Goal: Task Accomplishment & Management: Manage account settings

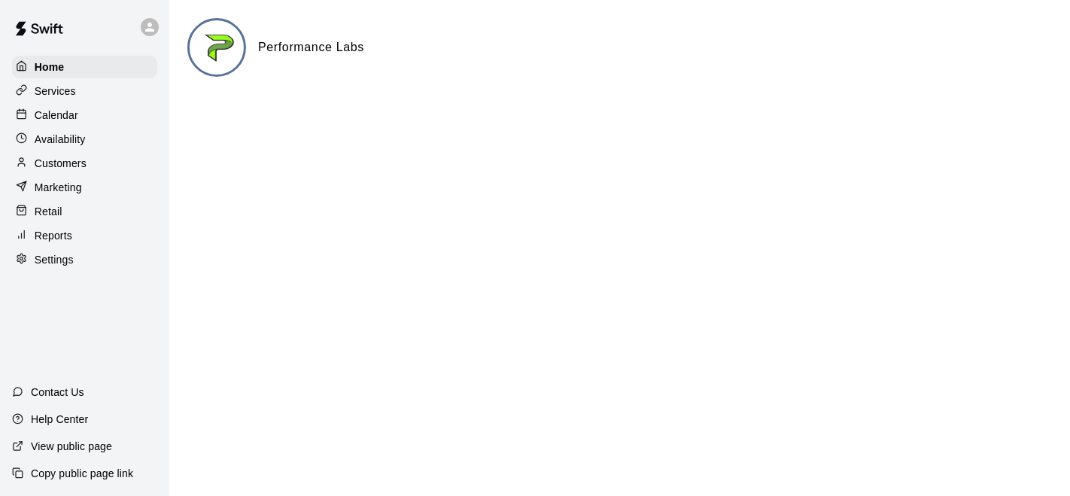
click at [59, 116] on p "Calendar" at bounding box center [57, 115] width 44 height 15
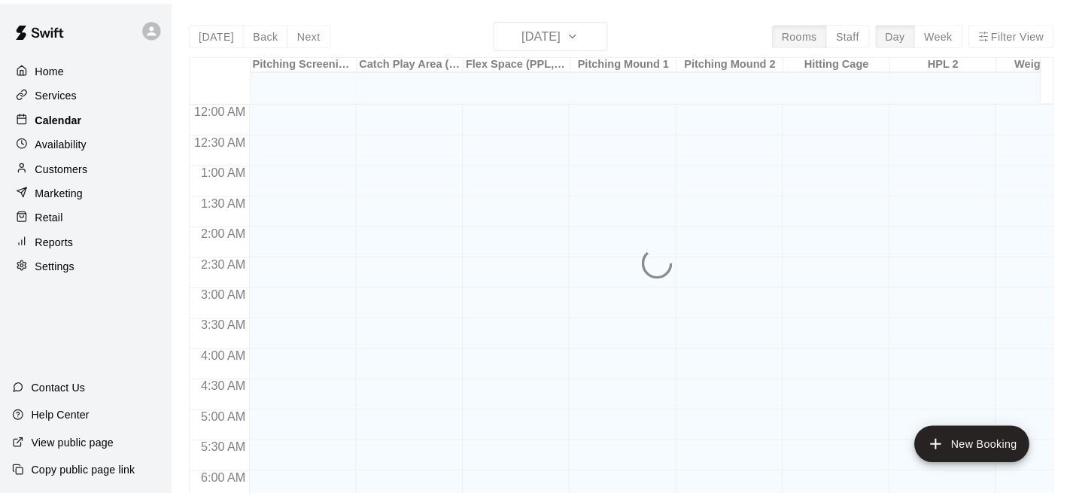
scroll to position [890, 0]
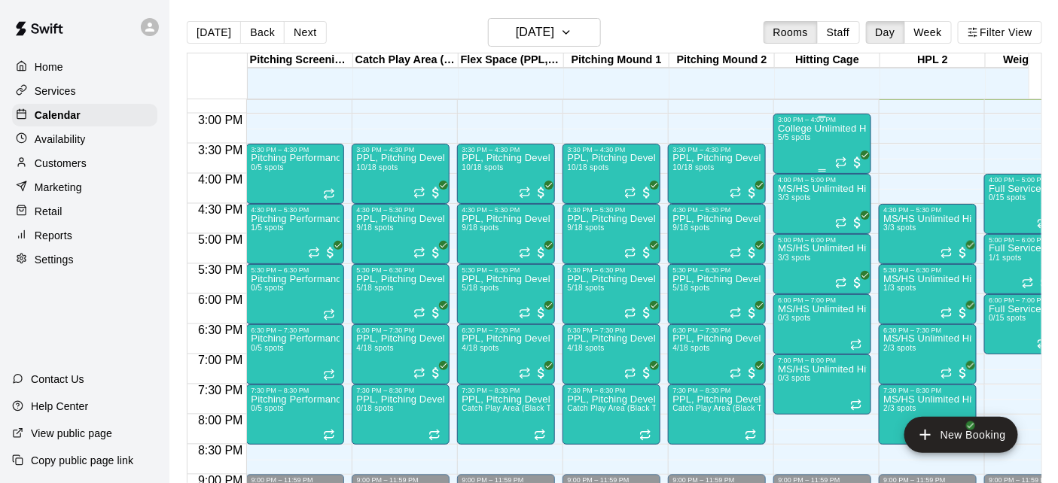
click at [810, 146] on div "College Unlimited Hitting 5/5 spots" at bounding box center [822, 364] width 89 height 483
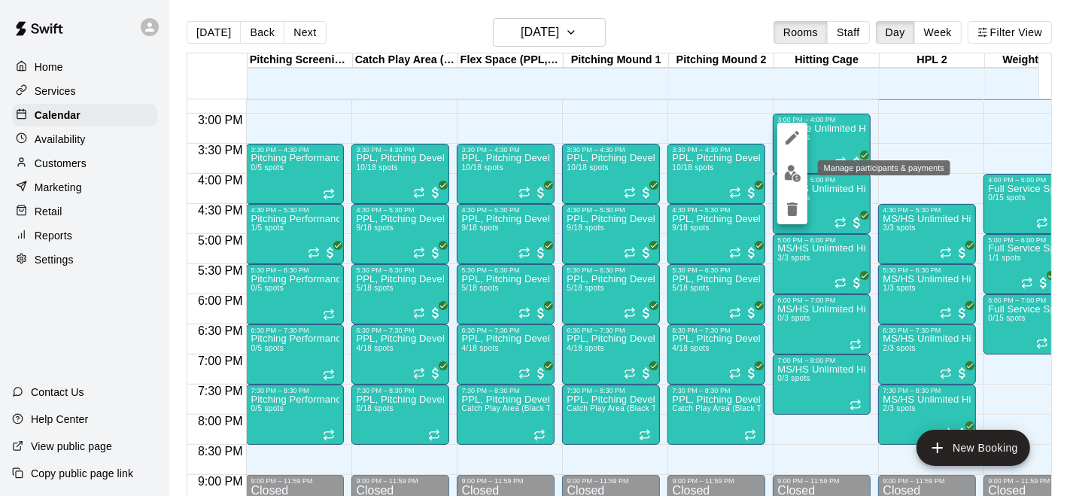
click at [798, 166] on img "edit" at bounding box center [792, 173] width 17 height 17
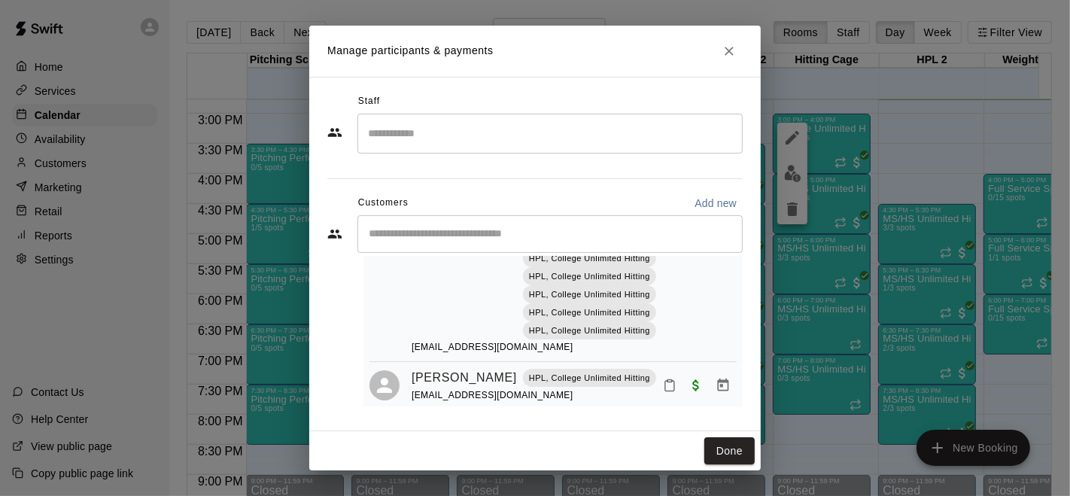
scroll to position [896, 0]
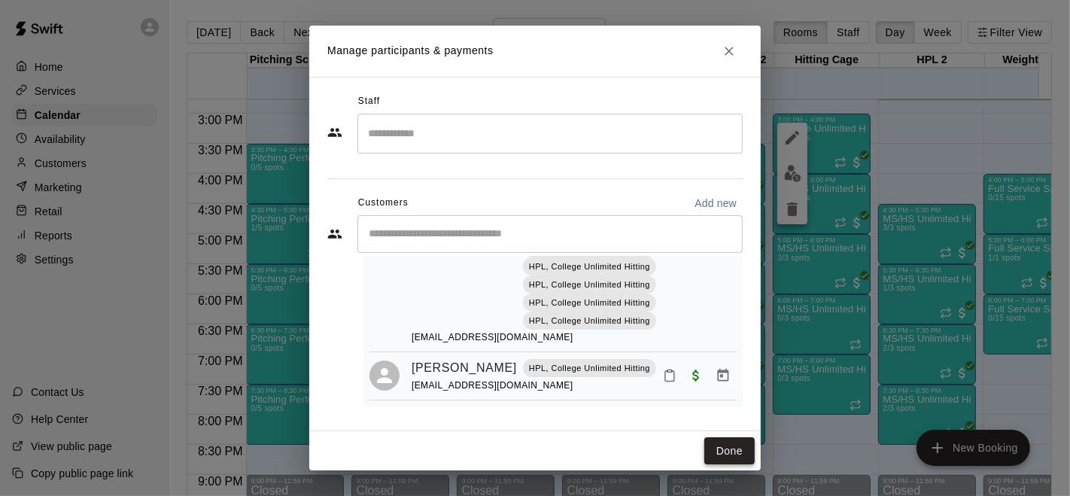
click at [729, 446] on button "Done" at bounding box center [730, 451] width 50 height 28
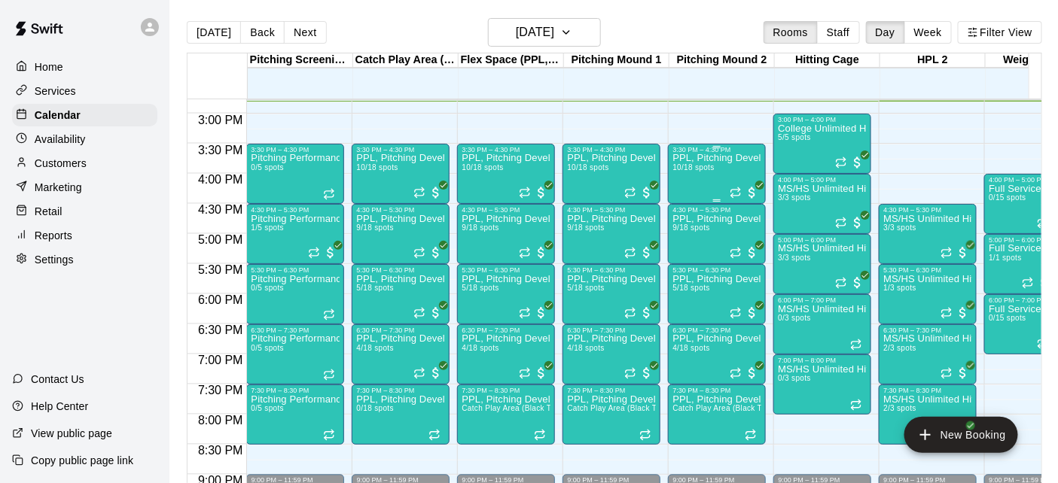
click at [697, 185] on div "PPL, Pitching Development Session 10/18 spots" at bounding box center [716, 395] width 89 height 483
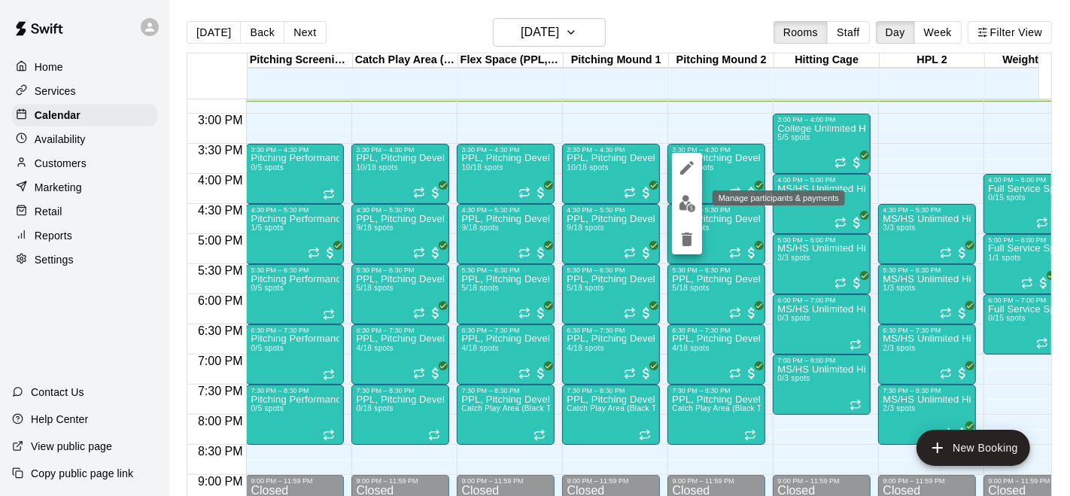
click at [689, 206] on img "edit" at bounding box center [687, 203] width 17 height 17
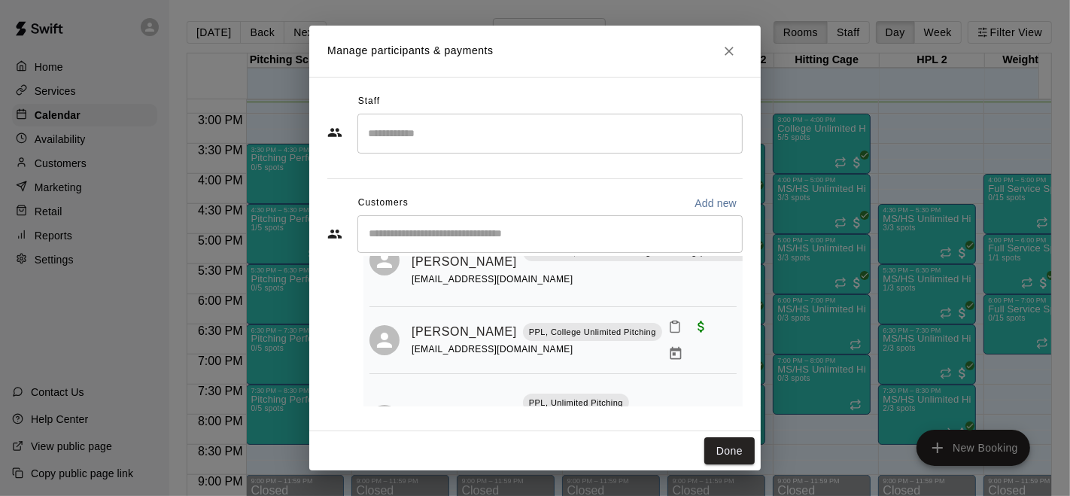
scroll to position [159, 0]
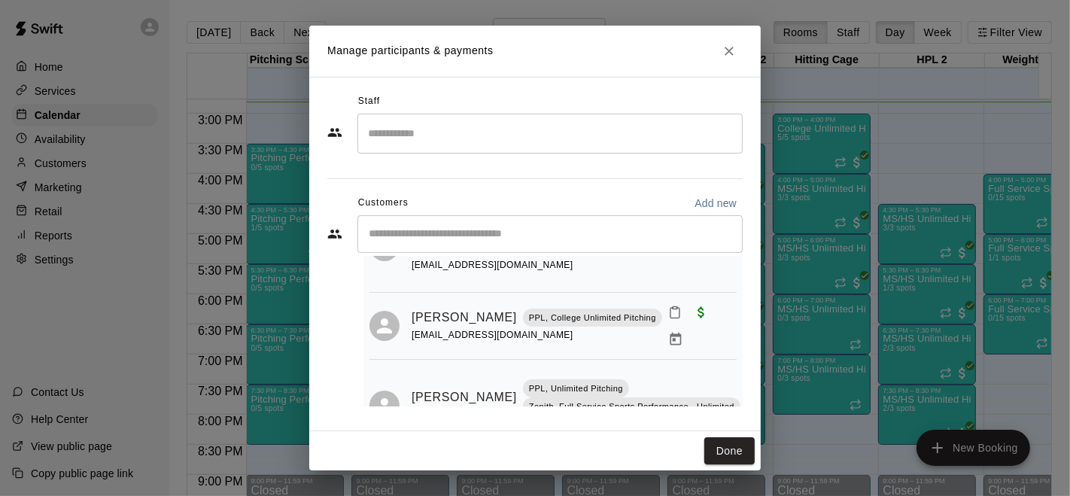
click at [151, 283] on div "Manage participants & payments Staff ​ Customers Add new ​ 10 customers (Capaci…" at bounding box center [535, 248] width 1070 height 496
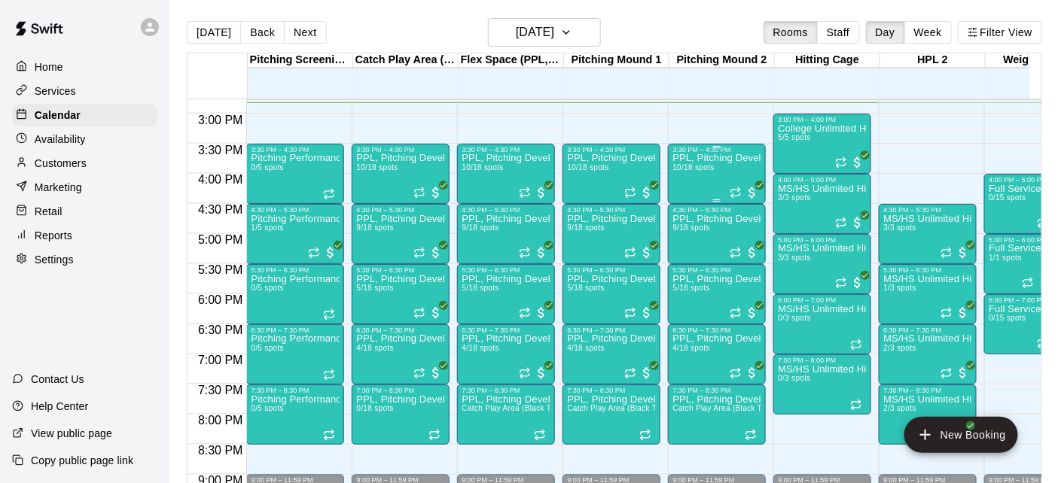
click at [693, 173] on div "PPL, Pitching Development Session 10/18 spots" at bounding box center [716, 395] width 89 height 483
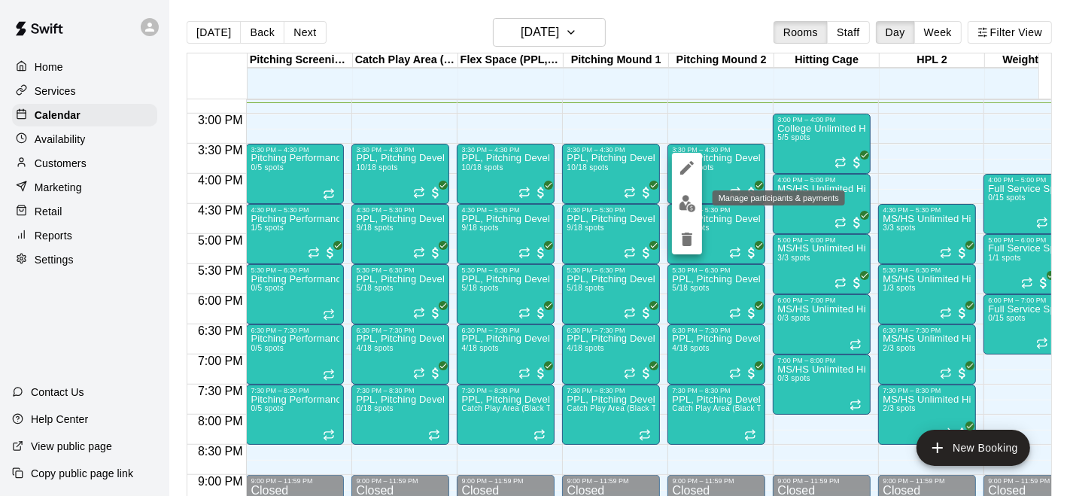
click at [686, 202] on img "edit" at bounding box center [687, 203] width 17 height 17
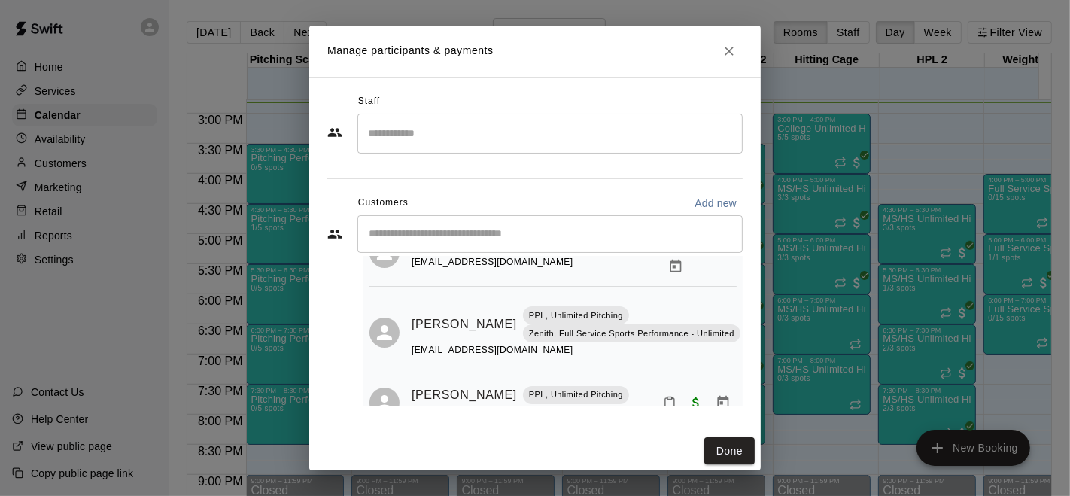
scroll to position [237, 0]
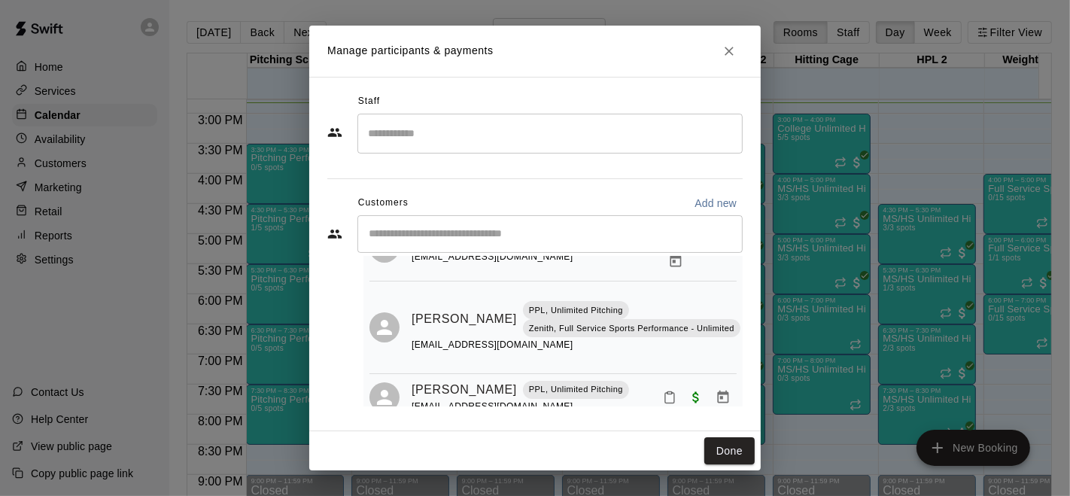
click at [152, 287] on div "Manage participants & payments Staff ​ Customers Add new ​ 10 customers (Capaci…" at bounding box center [535, 248] width 1070 height 496
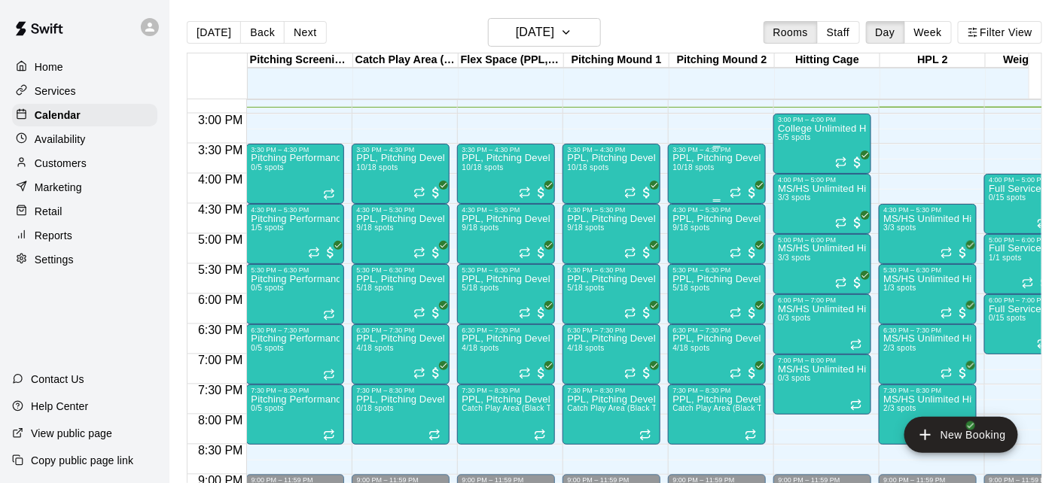
click at [688, 173] on div "PPL, Pitching Development Session 10/18 spots" at bounding box center [716, 395] width 89 height 483
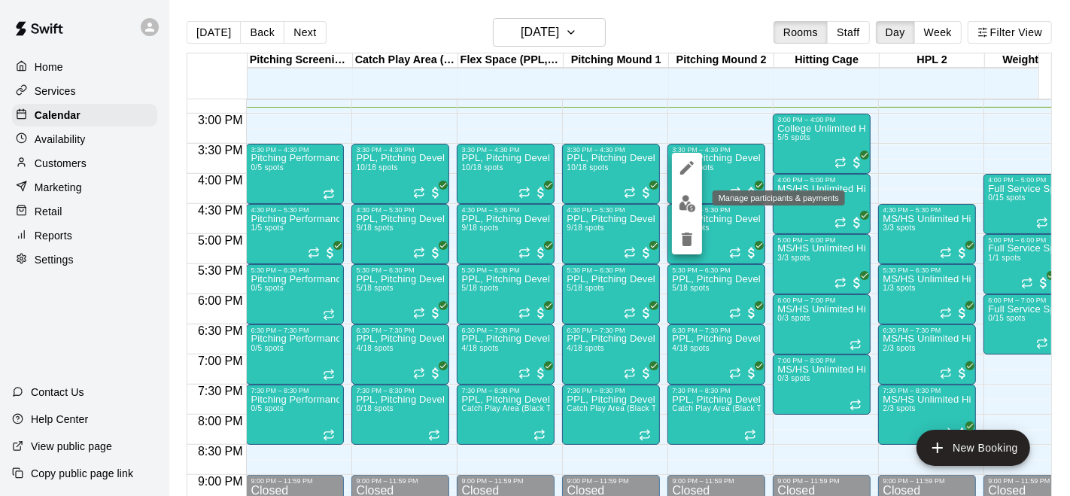
click at [683, 204] on img "edit" at bounding box center [687, 203] width 17 height 17
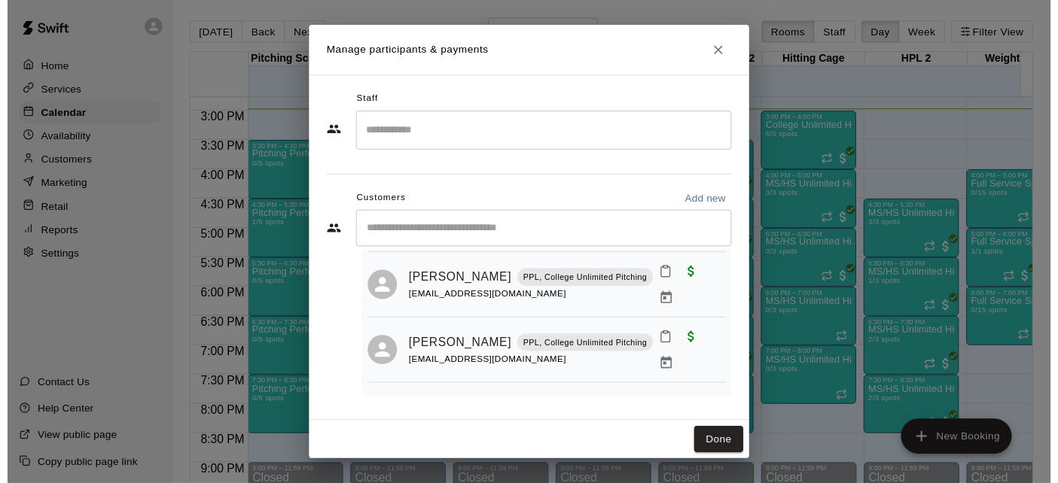
scroll to position [510, 0]
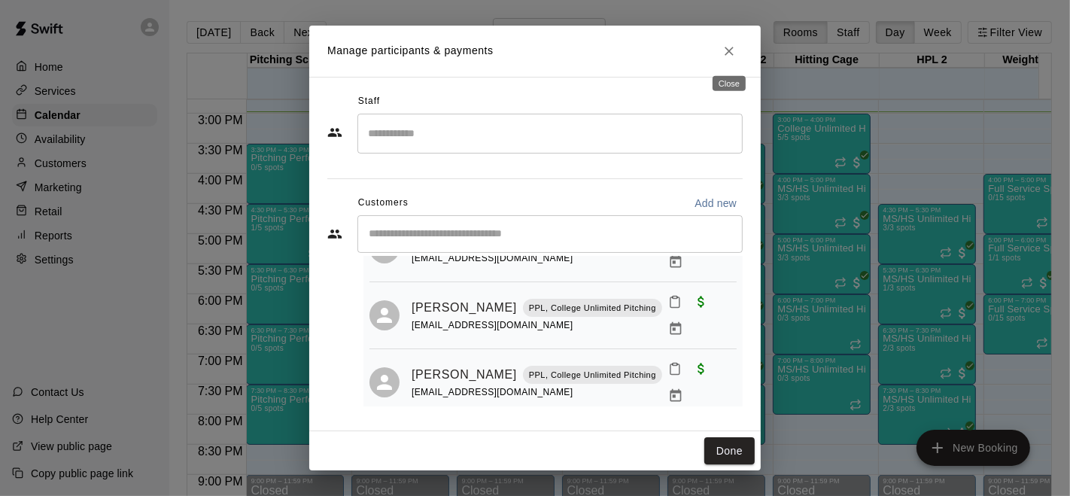
click at [733, 51] on icon "Close" at bounding box center [729, 51] width 15 height 15
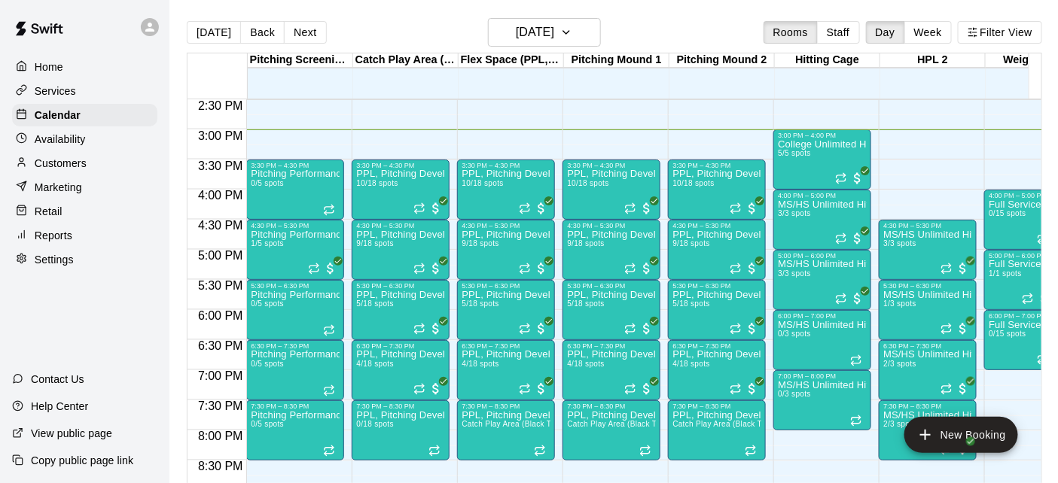
scroll to position [872, 0]
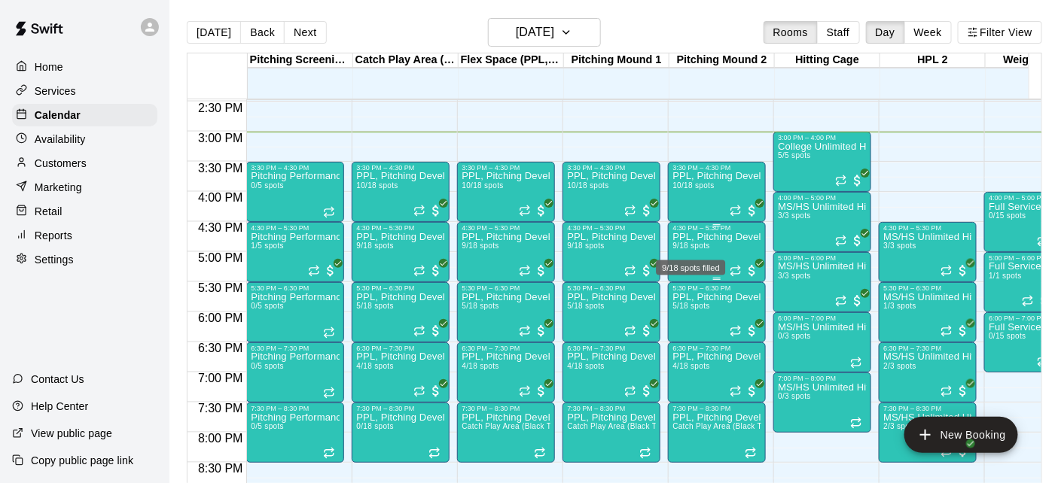
click at [688, 248] on span "9/18 spots" at bounding box center [690, 246] width 37 height 8
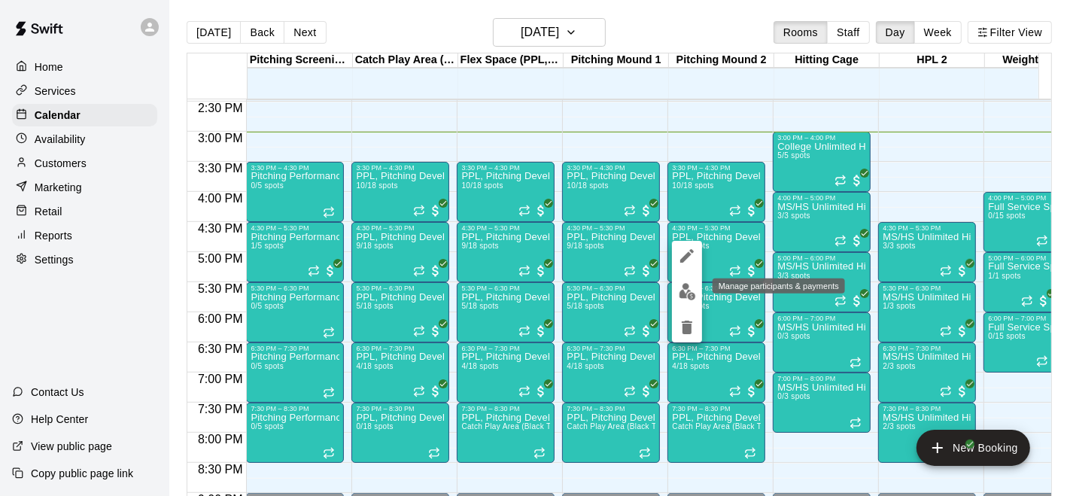
click at [687, 290] on img "edit" at bounding box center [687, 291] width 17 height 17
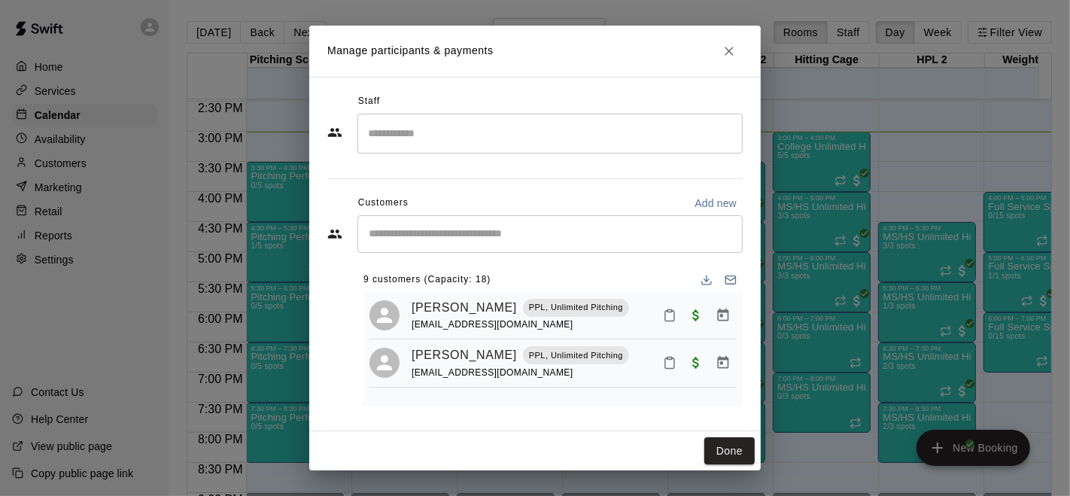
click at [730, 56] on icon "Close" at bounding box center [729, 51] width 15 height 15
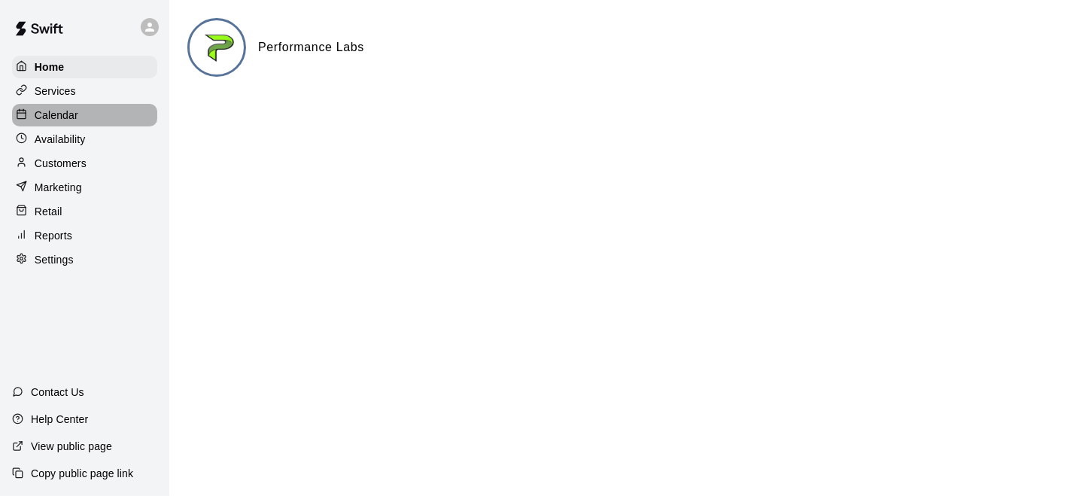
click at [79, 114] on div "Calendar" at bounding box center [84, 115] width 145 height 23
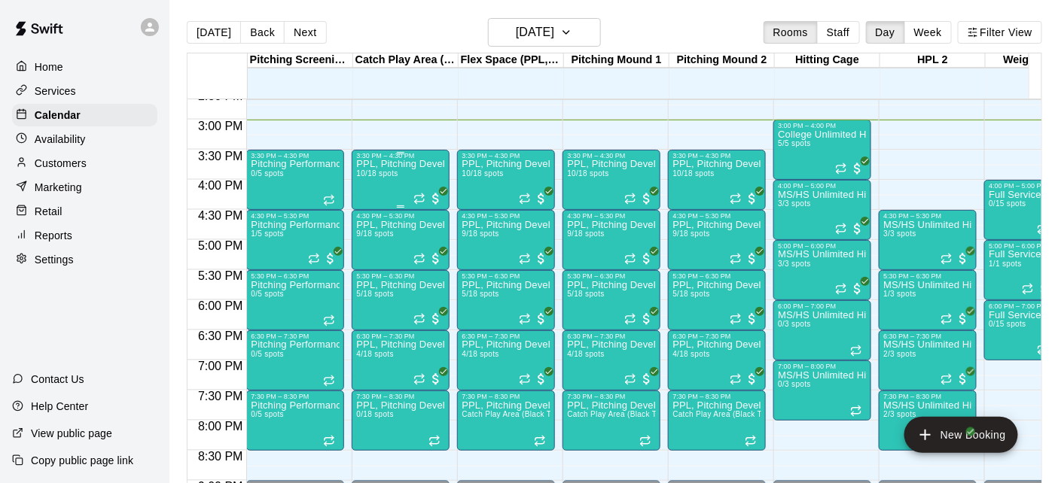
scroll to position [872, 0]
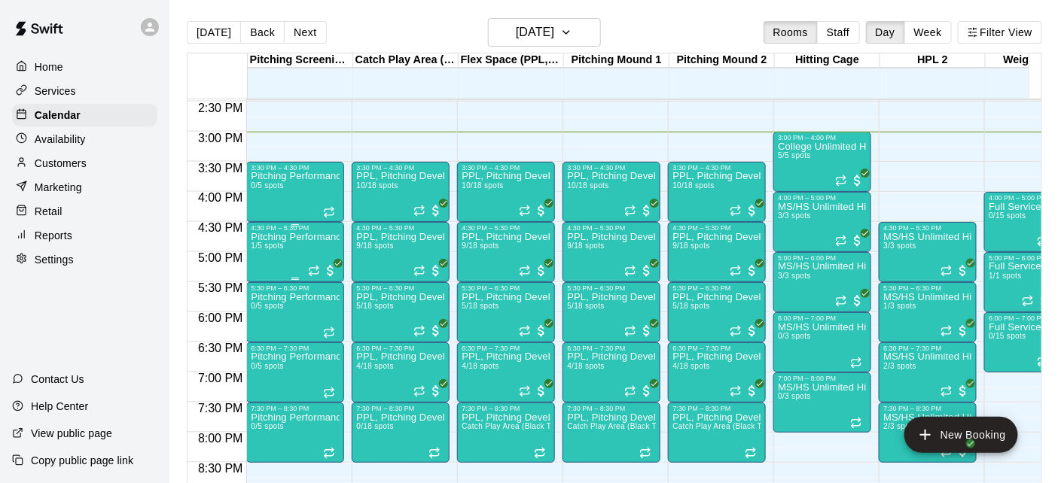
click at [291, 255] on div "Pitching Performance Lab - Assessment Bullpen And Movement Screen 1/5 spots" at bounding box center [295, 473] width 89 height 483
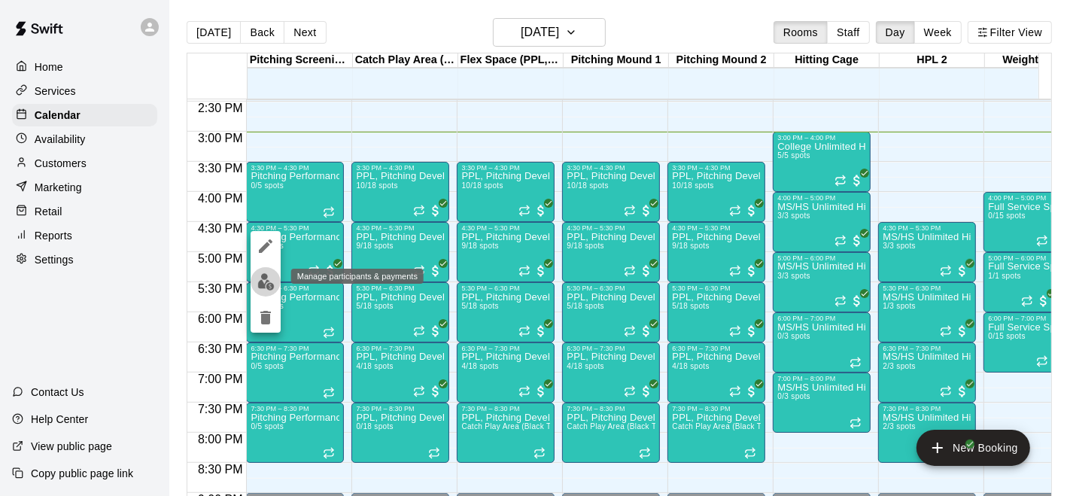
click at [260, 274] on img "edit" at bounding box center [265, 281] width 17 height 17
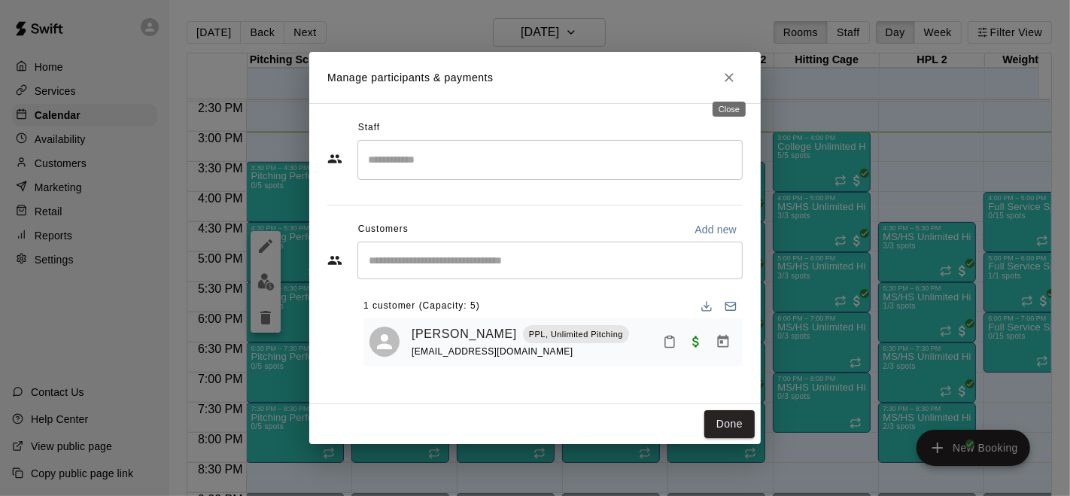
click at [732, 80] on icon "Close" at bounding box center [729, 77] width 15 height 15
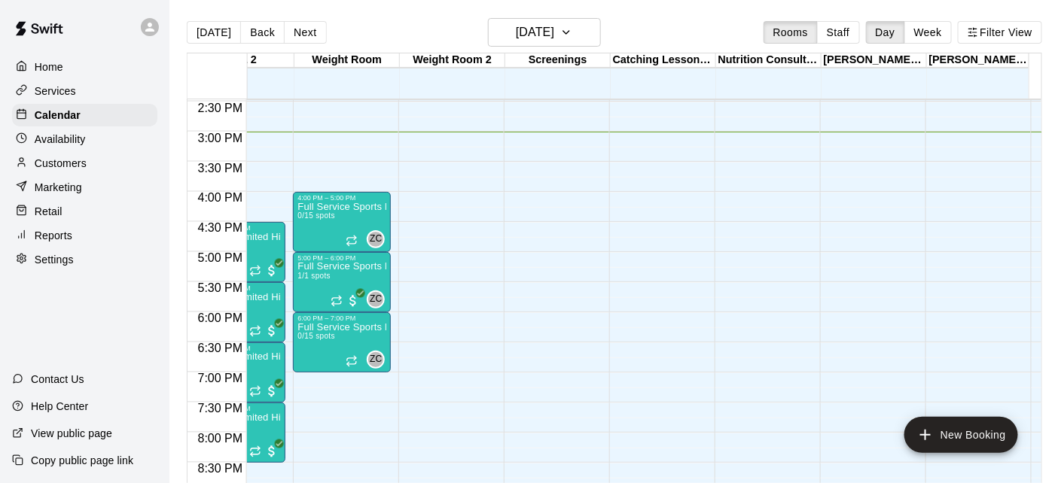
scroll to position [0, 0]
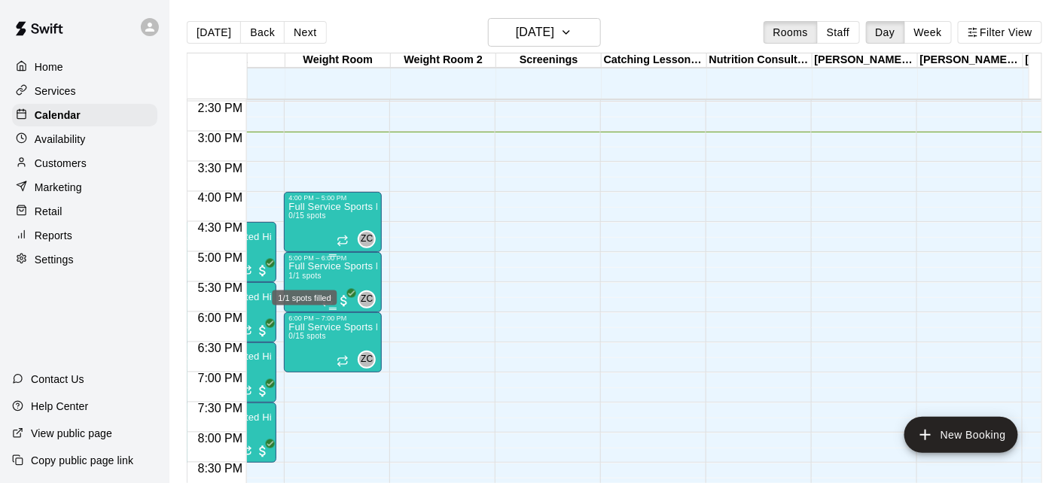
click at [315, 278] on span "1/1 spots" at bounding box center [304, 276] width 33 height 8
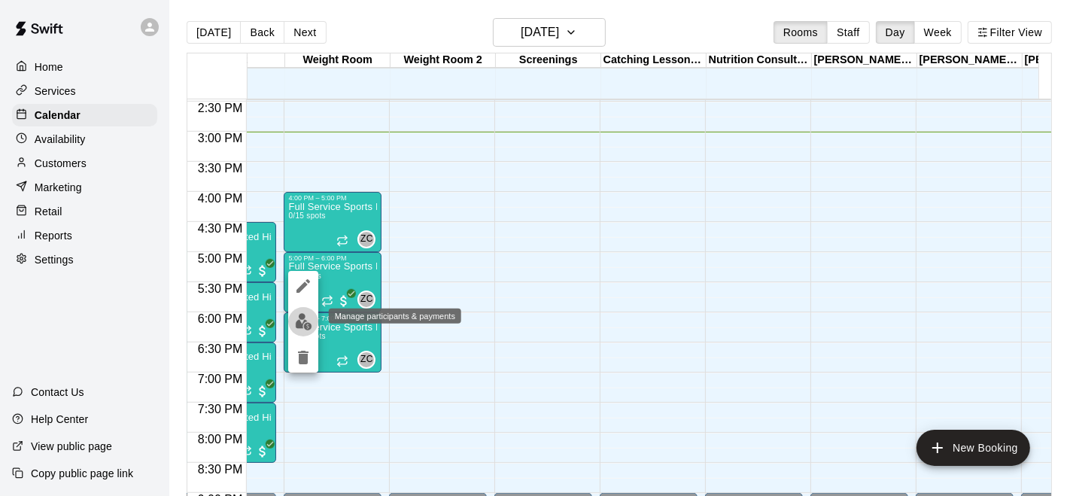
click at [309, 319] on img "edit" at bounding box center [303, 321] width 17 height 17
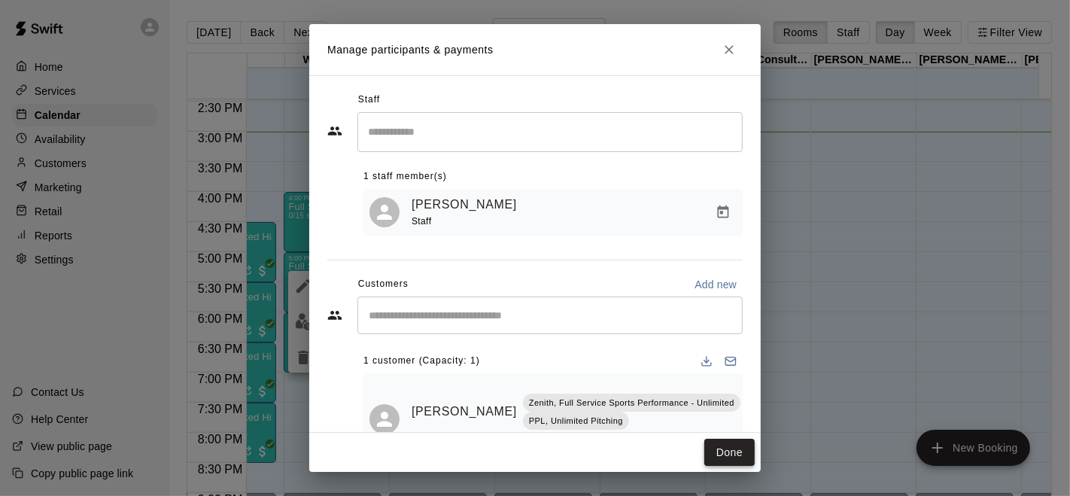
click at [721, 448] on button "Done" at bounding box center [730, 453] width 50 height 28
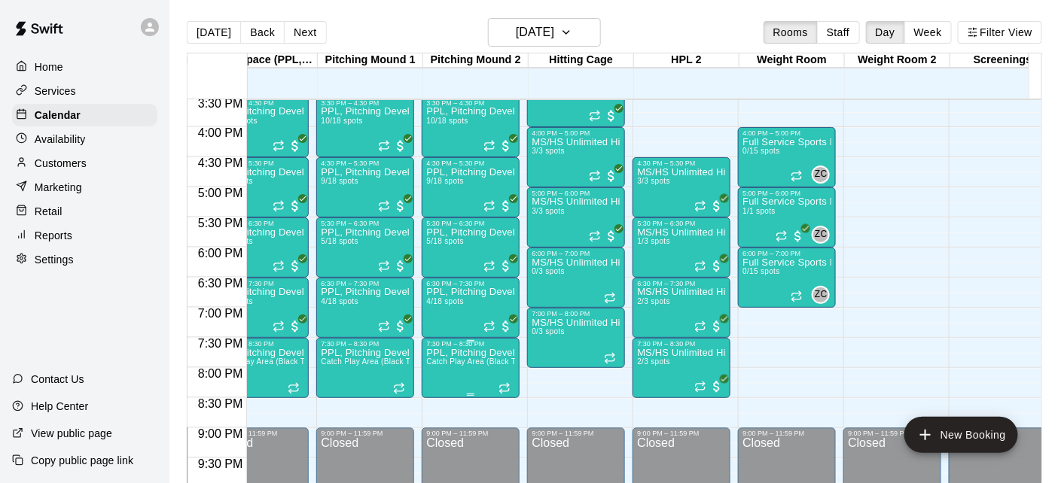
scroll to position [936, 172]
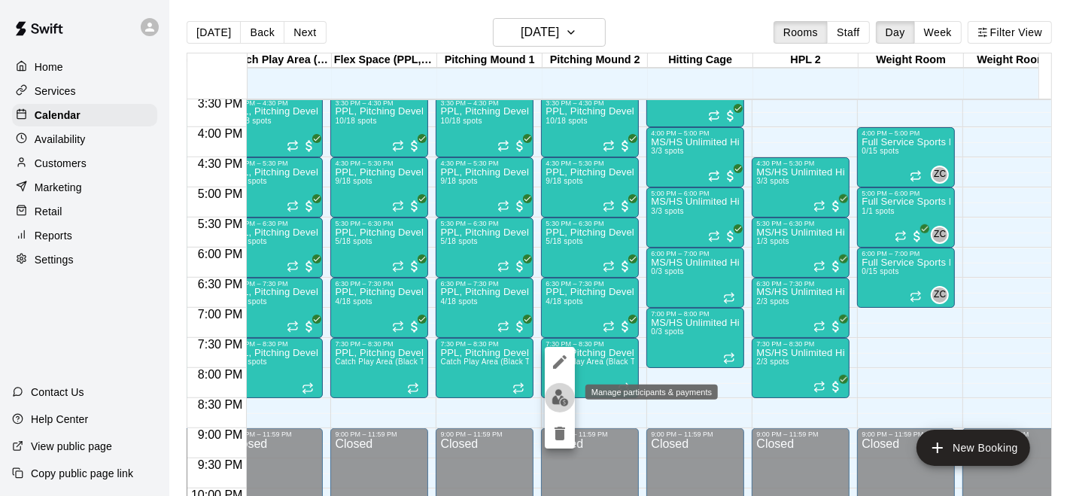
click at [559, 394] on img "edit" at bounding box center [560, 397] width 17 height 17
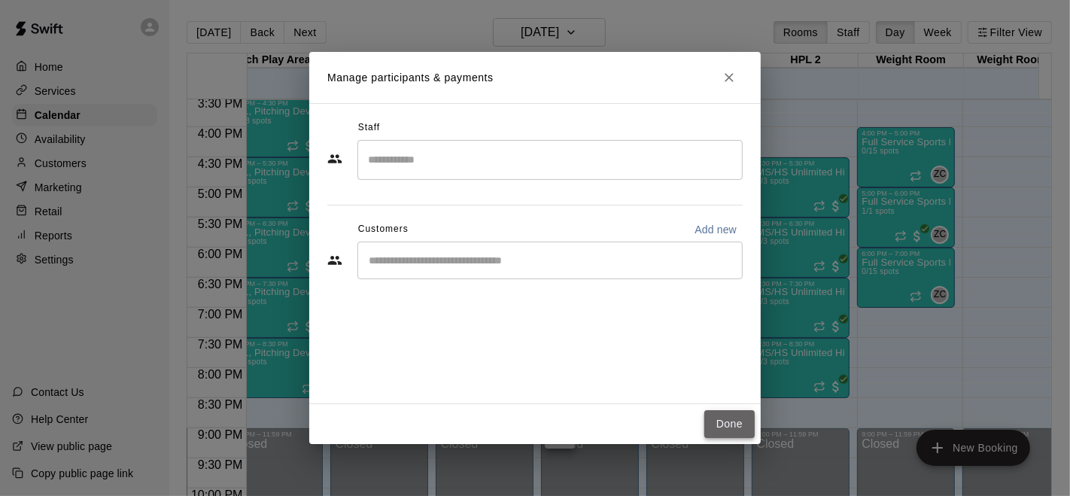
click at [723, 418] on button "Done" at bounding box center [730, 424] width 50 height 28
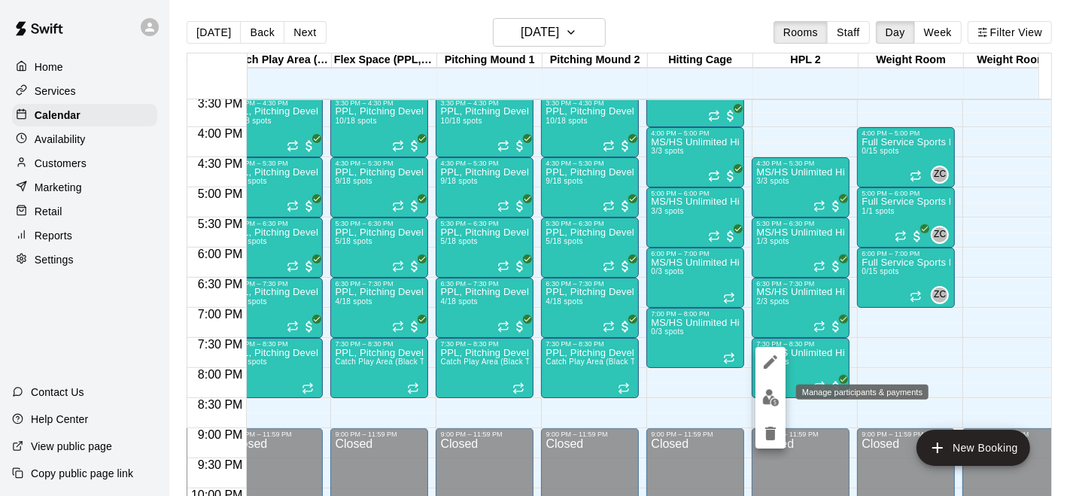
click at [771, 391] on img "edit" at bounding box center [770, 397] width 17 height 17
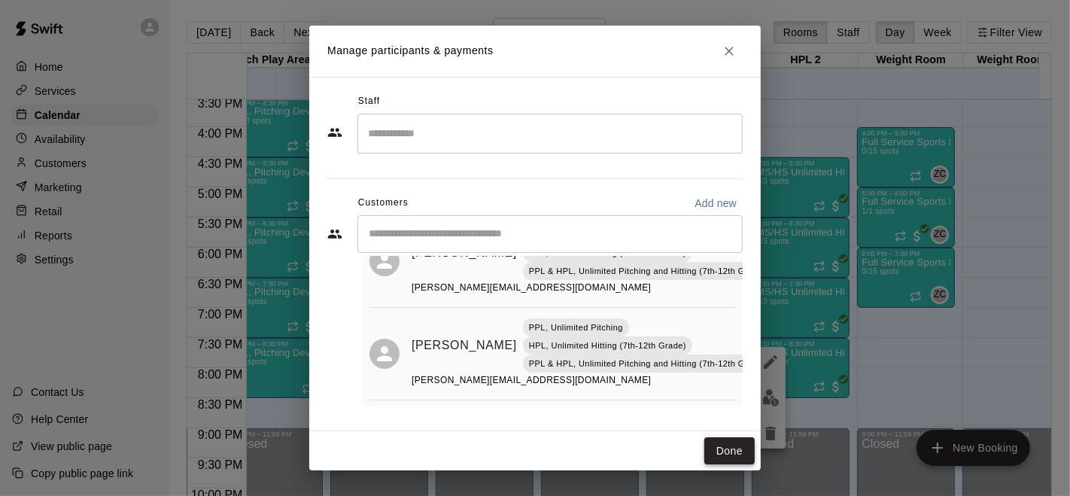
click at [712, 447] on button "Done" at bounding box center [730, 451] width 50 height 28
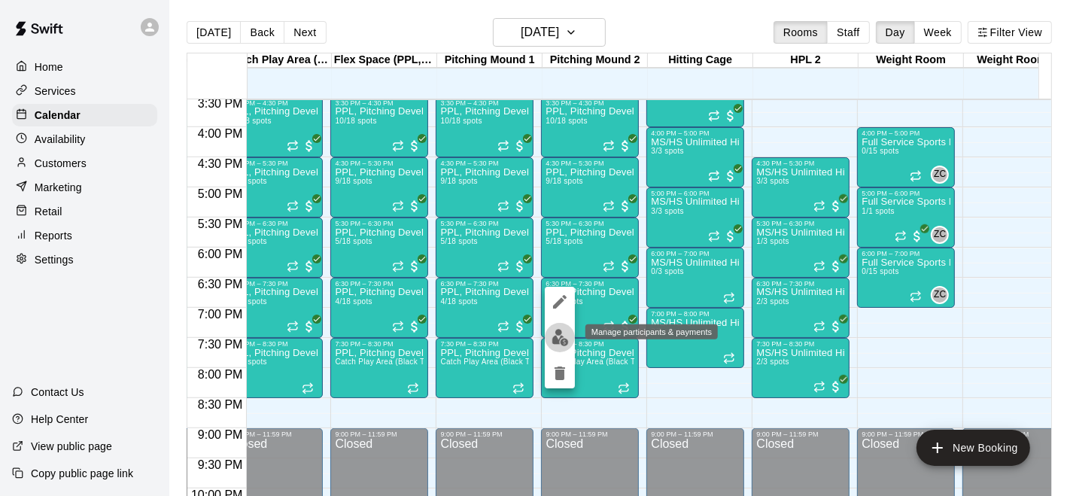
click at [556, 338] on img "edit" at bounding box center [560, 337] width 17 height 17
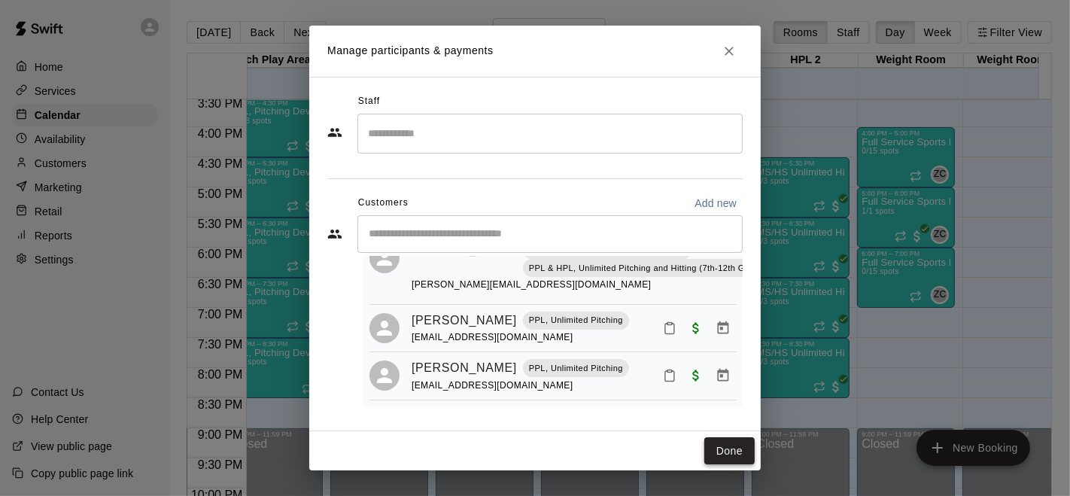
click at [716, 452] on button "Done" at bounding box center [730, 451] width 50 height 28
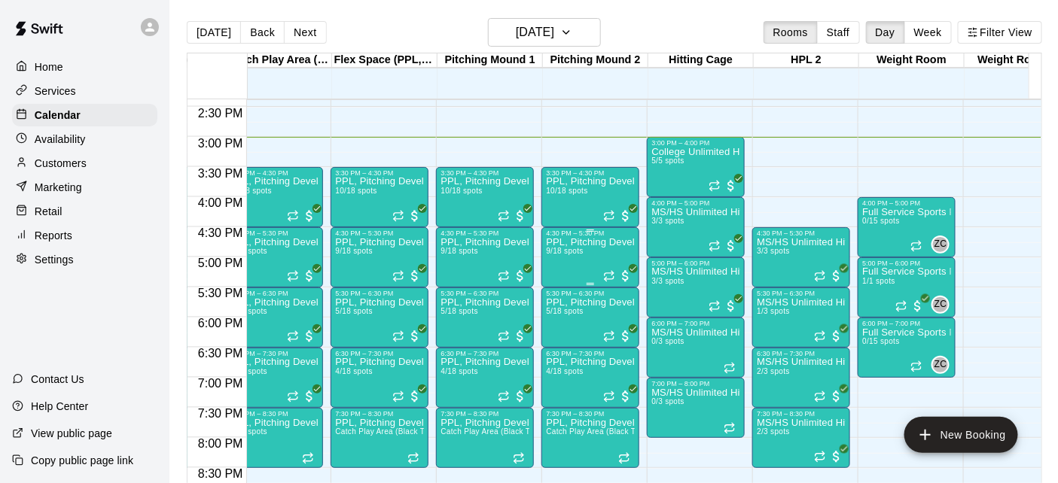
click at [592, 272] on div "PPL, Pitching Development Session 9/18 spots" at bounding box center [590, 478] width 89 height 483
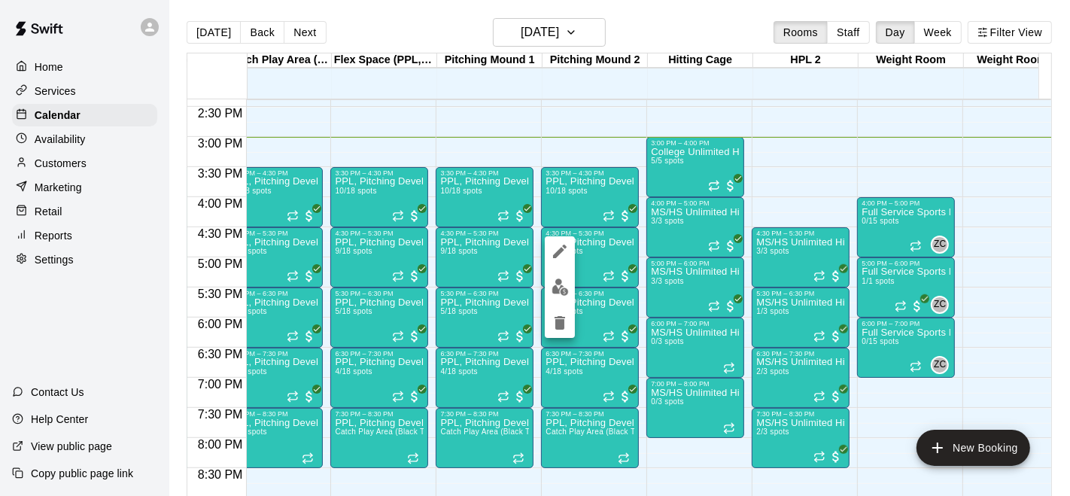
click at [562, 288] on img "edit" at bounding box center [560, 287] width 17 height 17
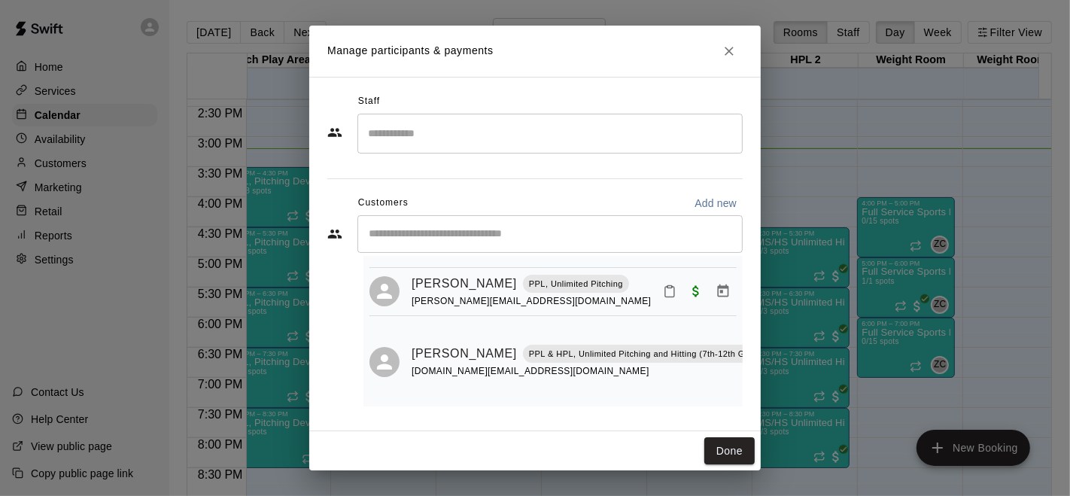
scroll to position [352, 0]
click at [728, 446] on button "Done" at bounding box center [730, 451] width 50 height 28
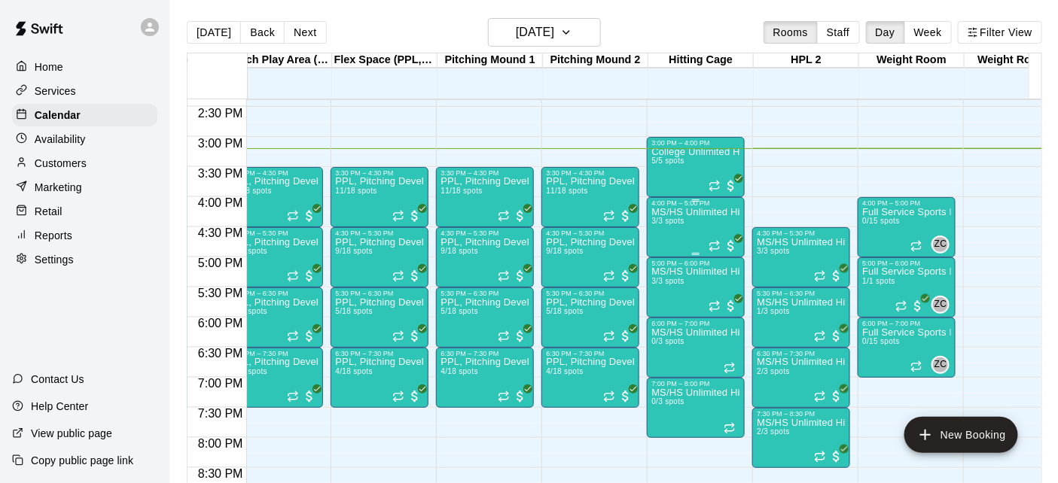
click at [680, 236] on div "MS/HS Unlimited Hitting 3/3 spots" at bounding box center [695, 448] width 89 height 483
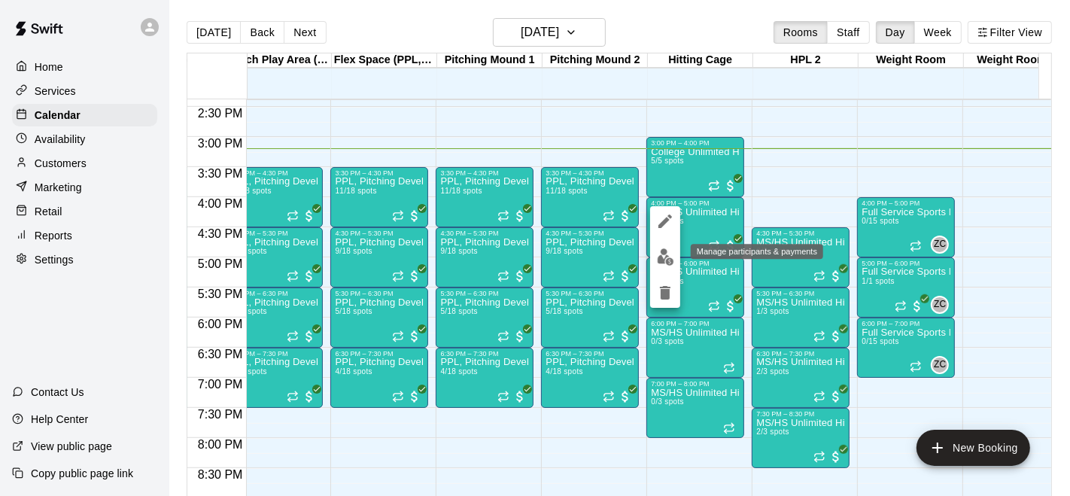
click at [667, 258] on img "edit" at bounding box center [665, 256] width 17 height 17
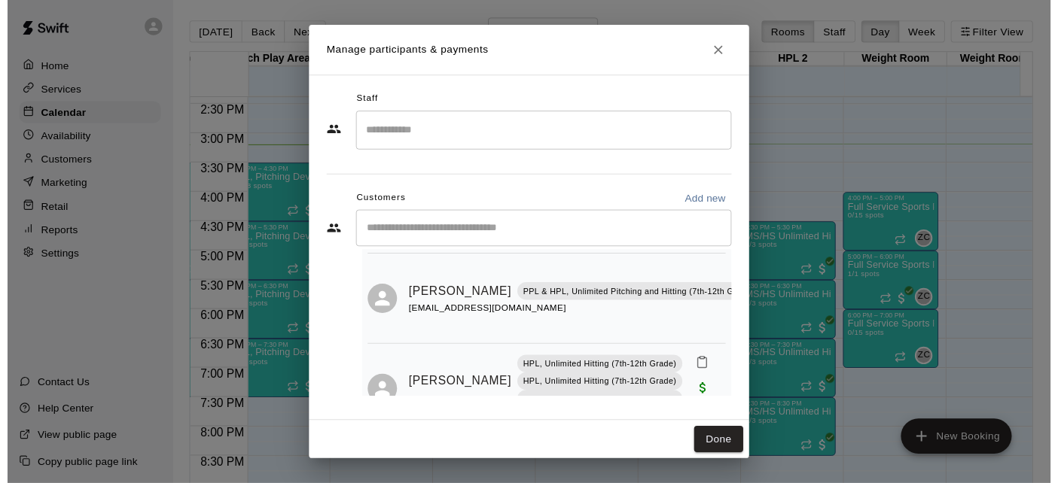
scroll to position [73, 0]
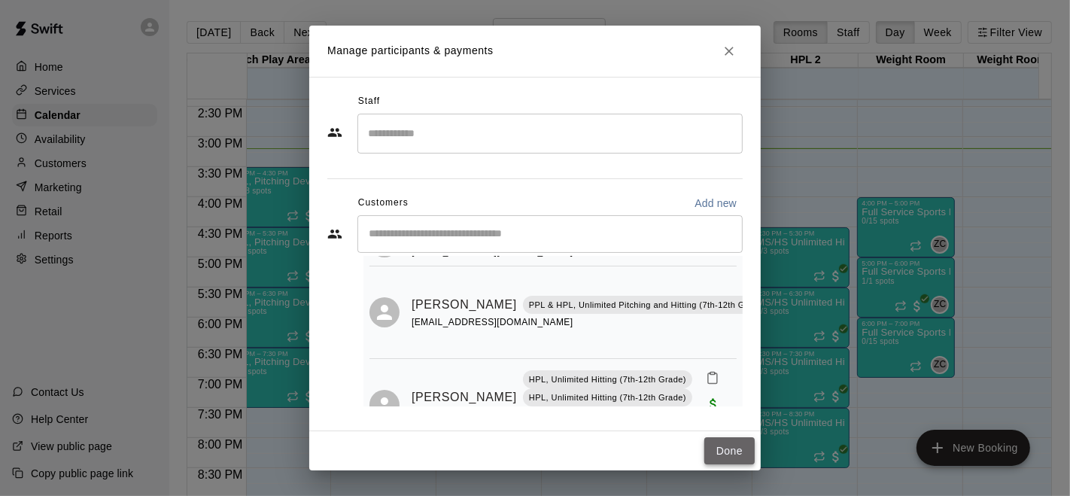
click at [716, 441] on button "Done" at bounding box center [730, 451] width 50 height 28
